Goal: Task Accomplishment & Management: Manage account settings

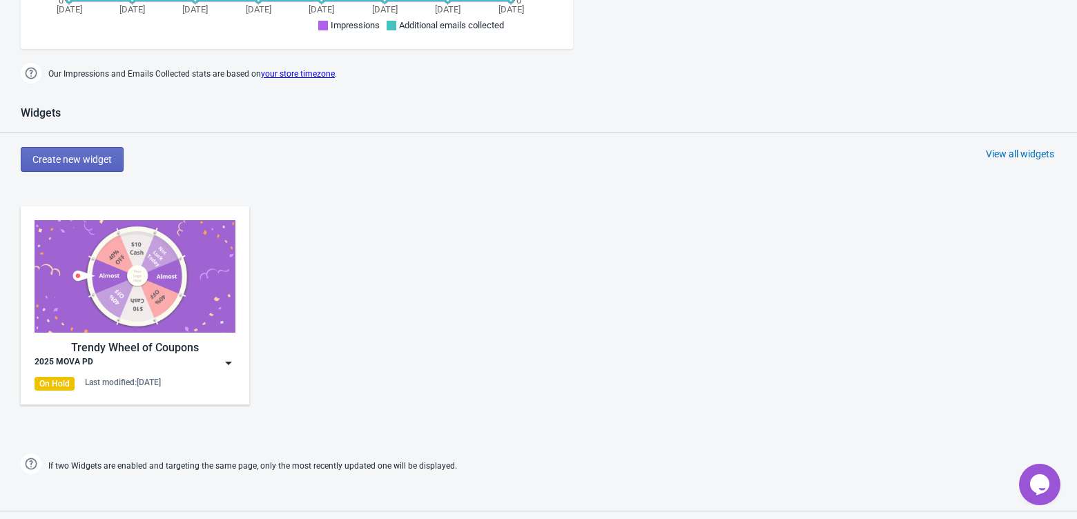
scroll to position [516, 0]
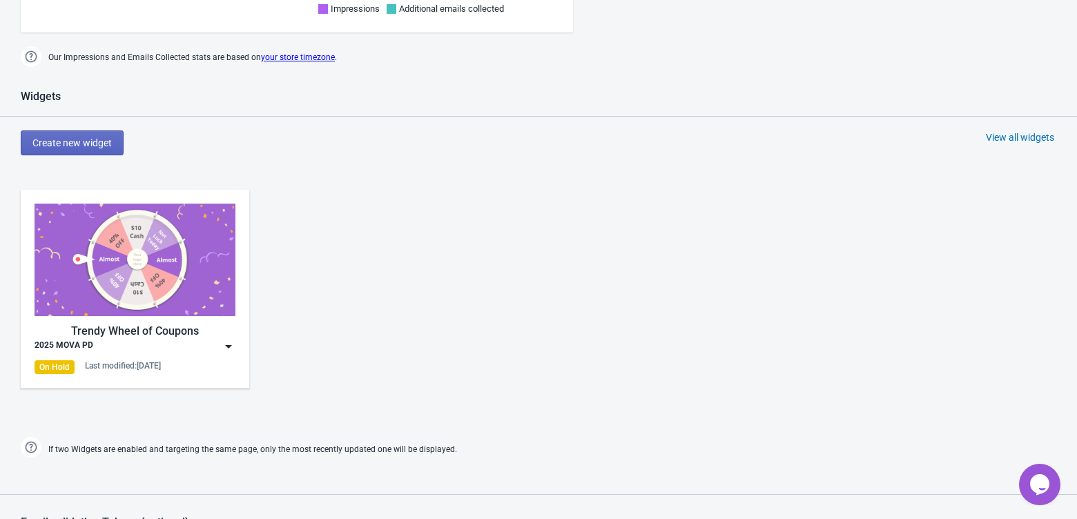
click at [235, 347] on img at bounding box center [229, 347] width 14 height 14
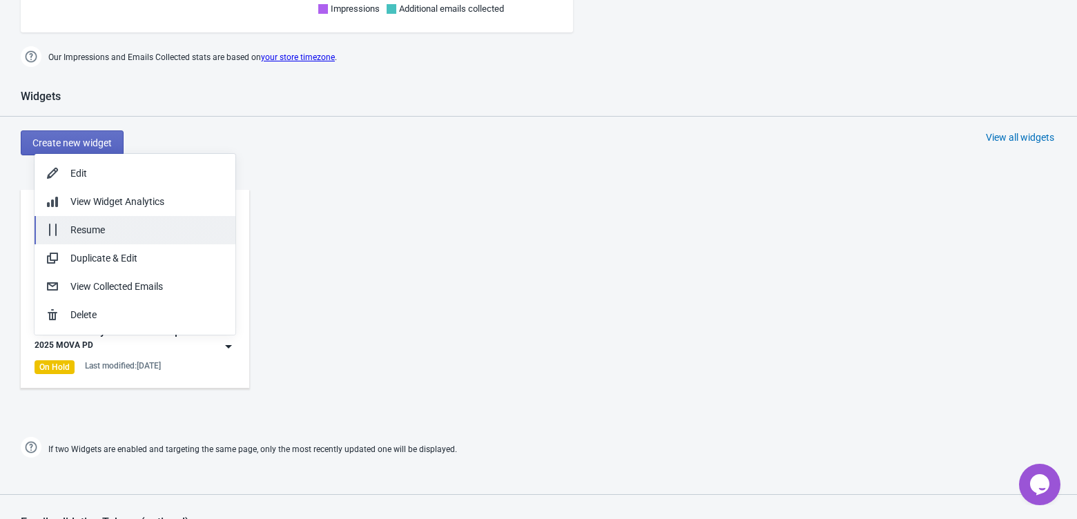
click at [178, 230] on div "Resume" at bounding box center [147, 230] width 154 height 14
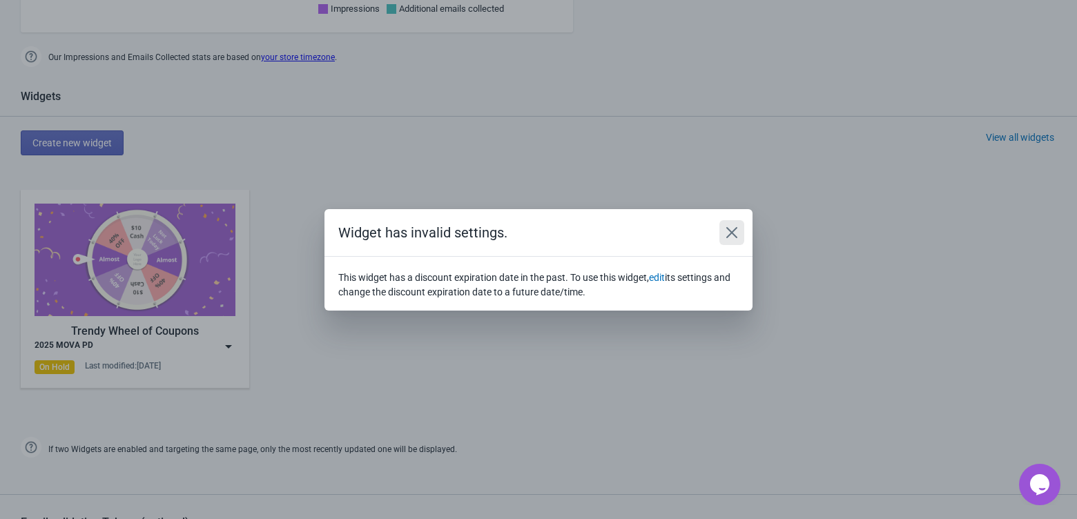
click at [729, 229] on icon "Close" at bounding box center [731, 231] width 11 height 11
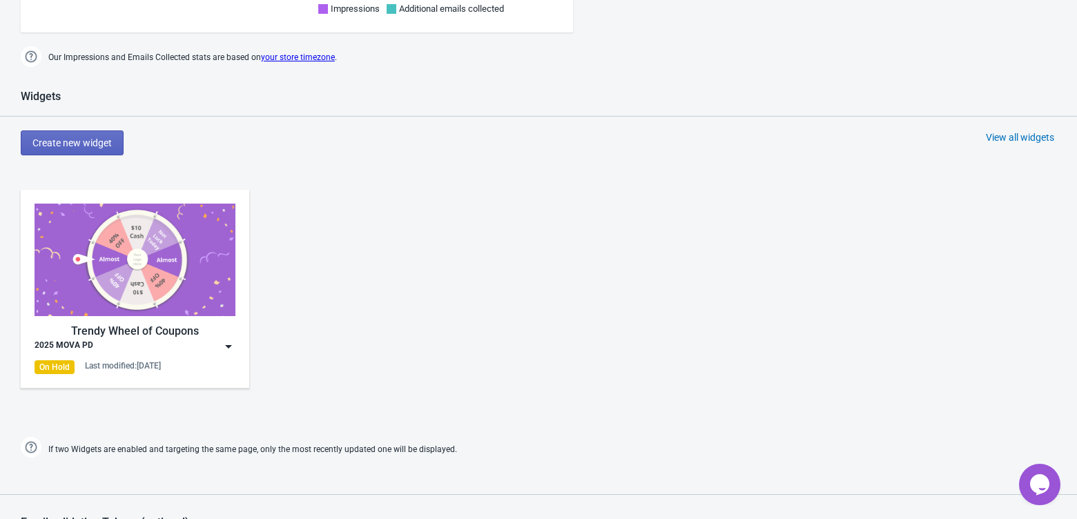
click at [220, 351] on div "2025 MOVA PD" at bounding box center [135, 347] width 201 height 14
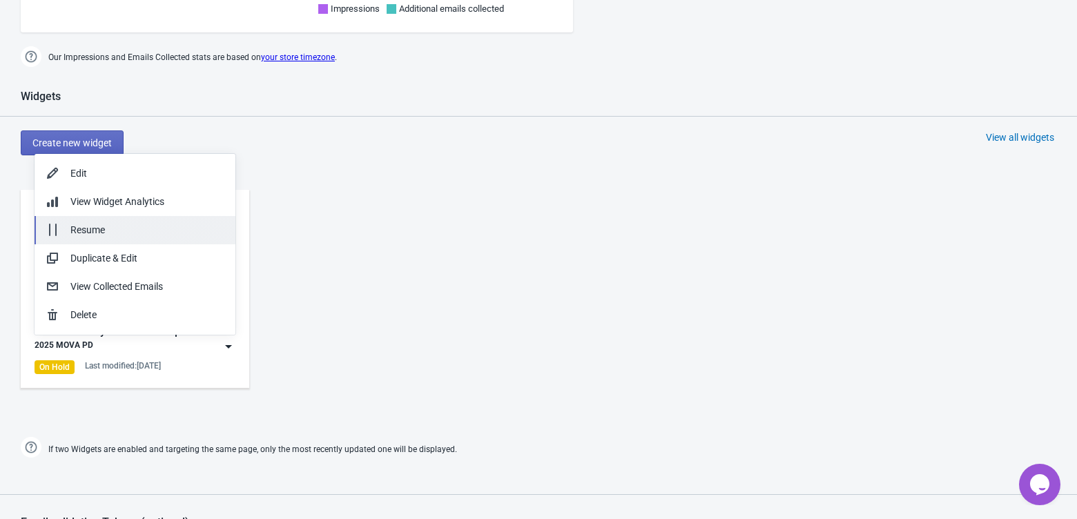
click at [139, 231] on div "Resume" at bounding box center [147, 230] width 154 height 14
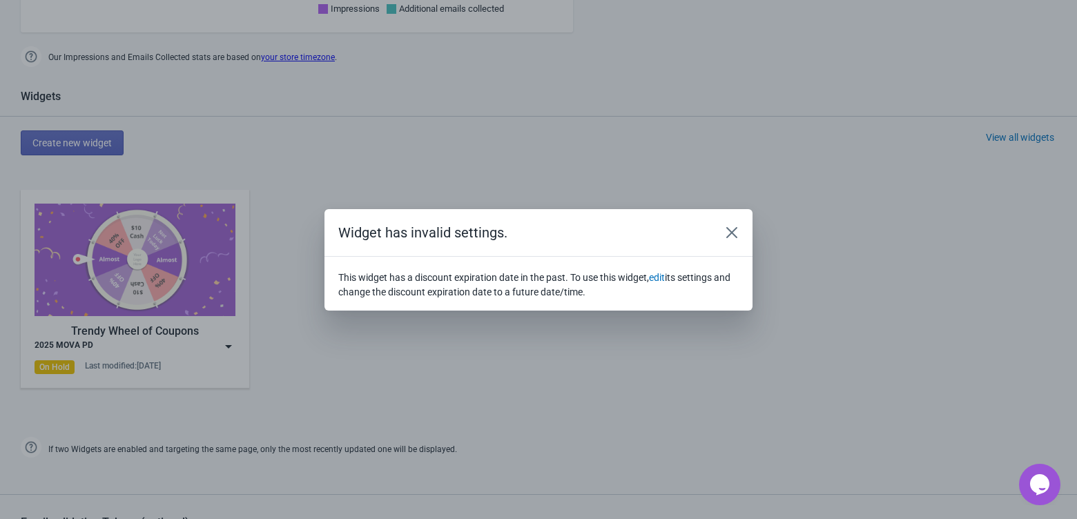
scroll to position [0, 0]
click at [734, 226] on icon "Close" at bounding box center [732, 233] width 14 height 14
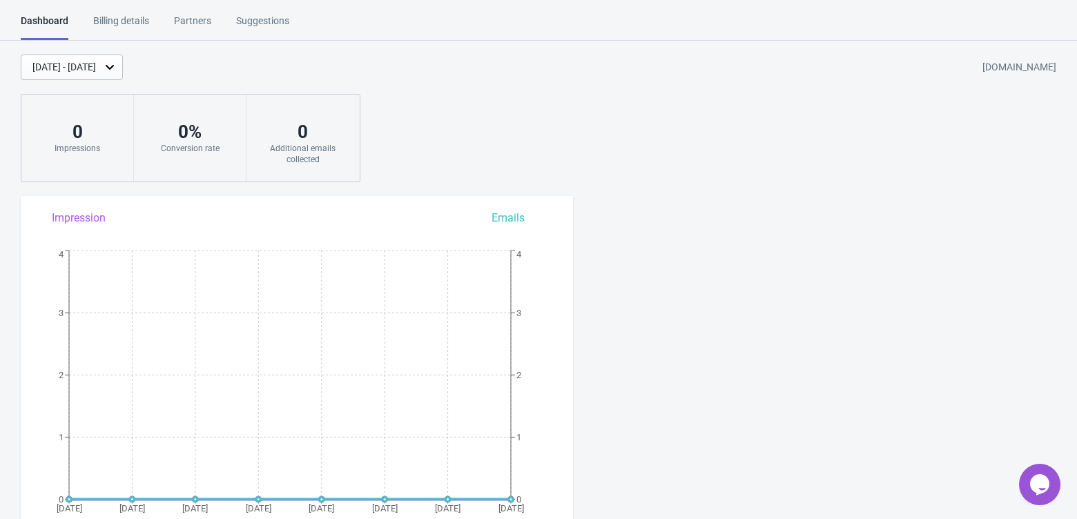
scroll to position [516, 0]
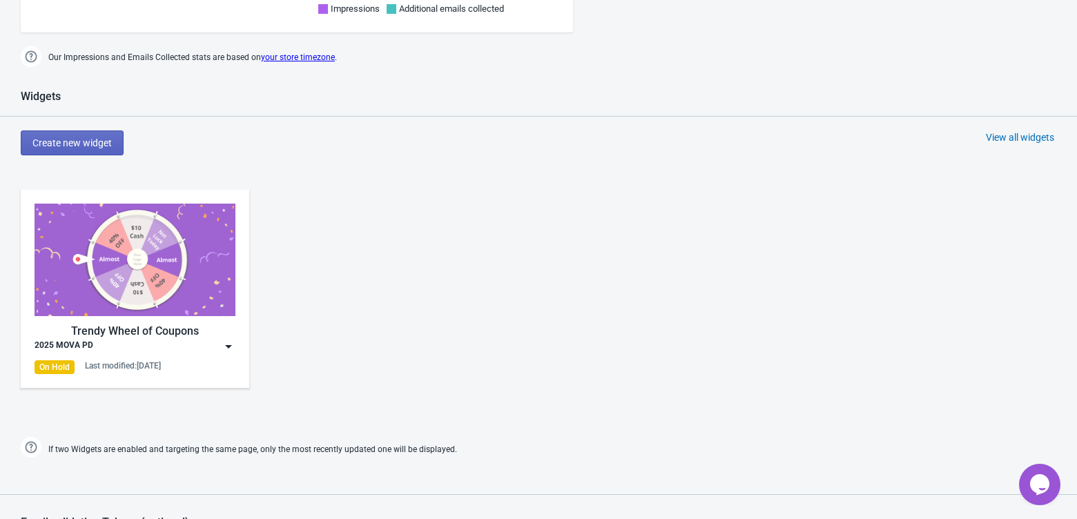
click at [228, 340] on img at bounding box center [229, 347] width 14 height 14
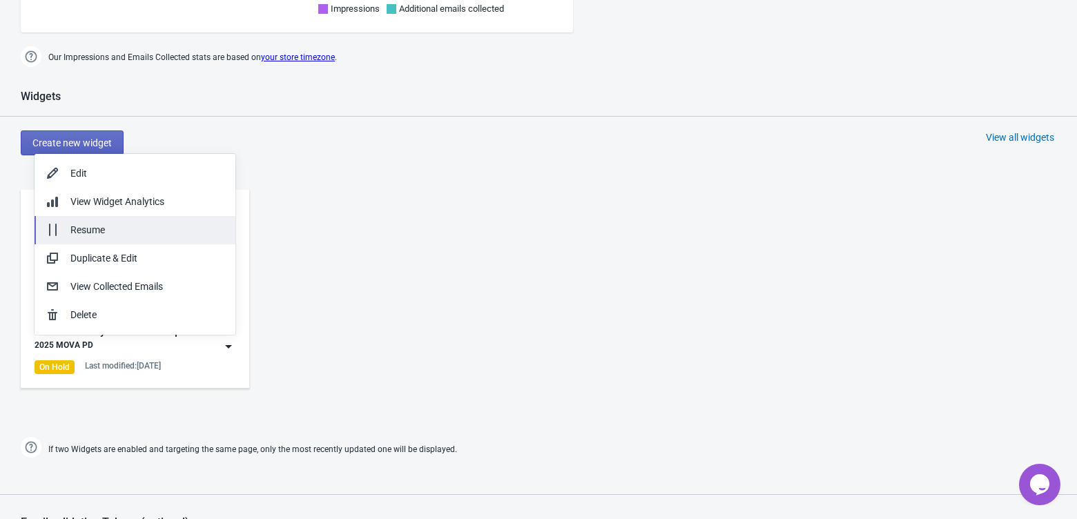
click at [130, 223] on div "Resume" at bounding box center [147, 230] width 154 height 14
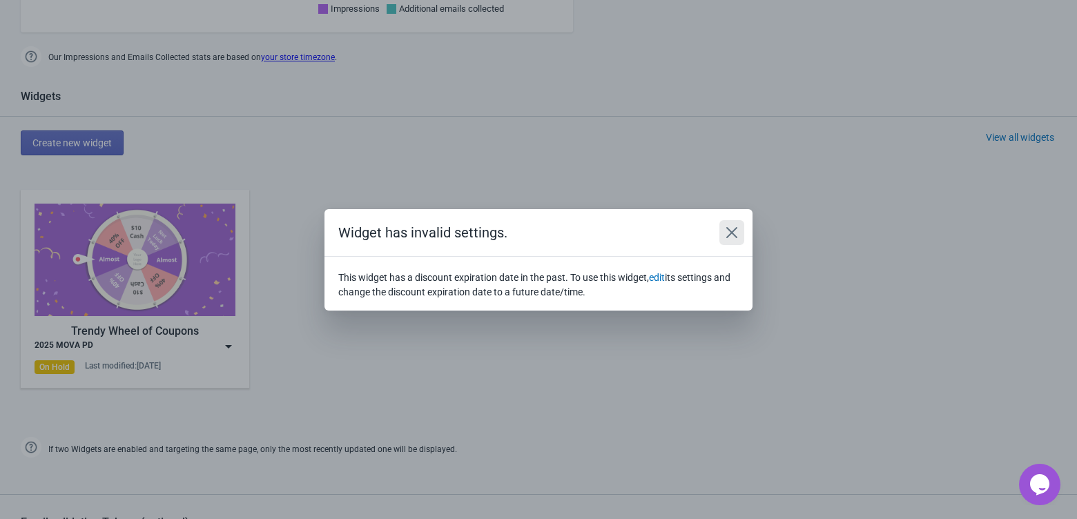
click at [731, 231] on icon "Close" at bounding box center [732, 233] width 14 height 14
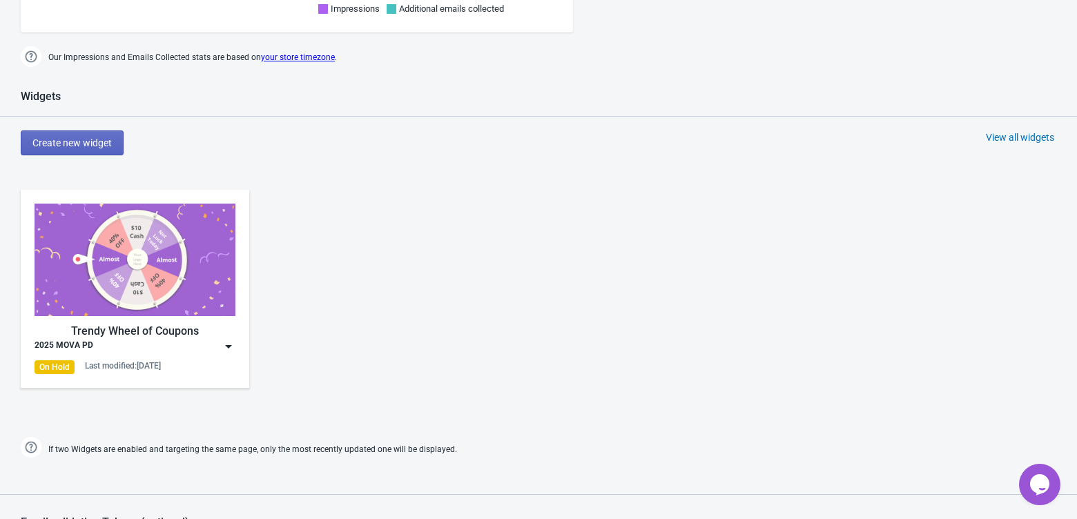
click at [231, 346] on img at bounding box center [229, 347] width 14 height 14
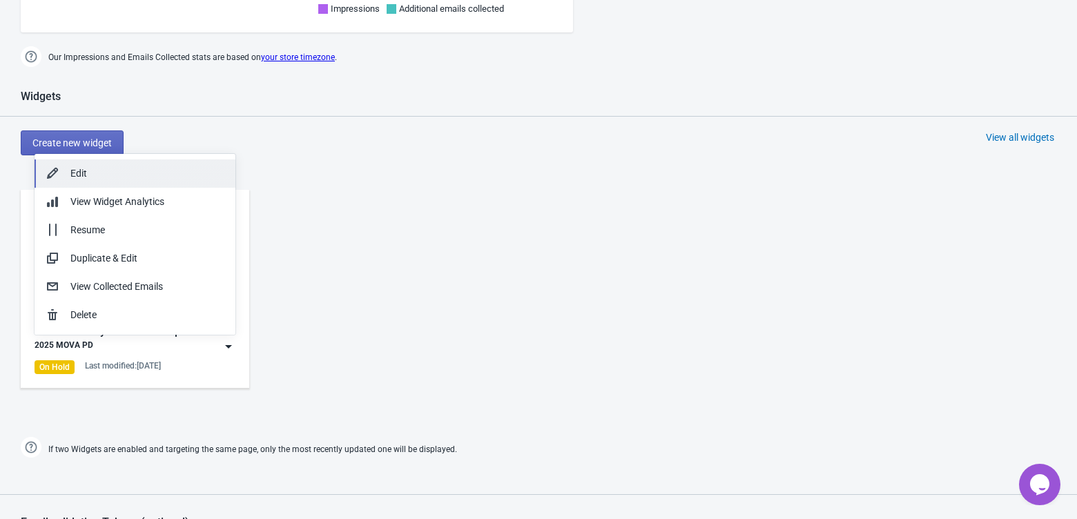
click at [157, 159] on button "Edit" at bounding box center [135, 173] width 201 height 28
